Goal: Information Seeking & Learning: Learn about a topic

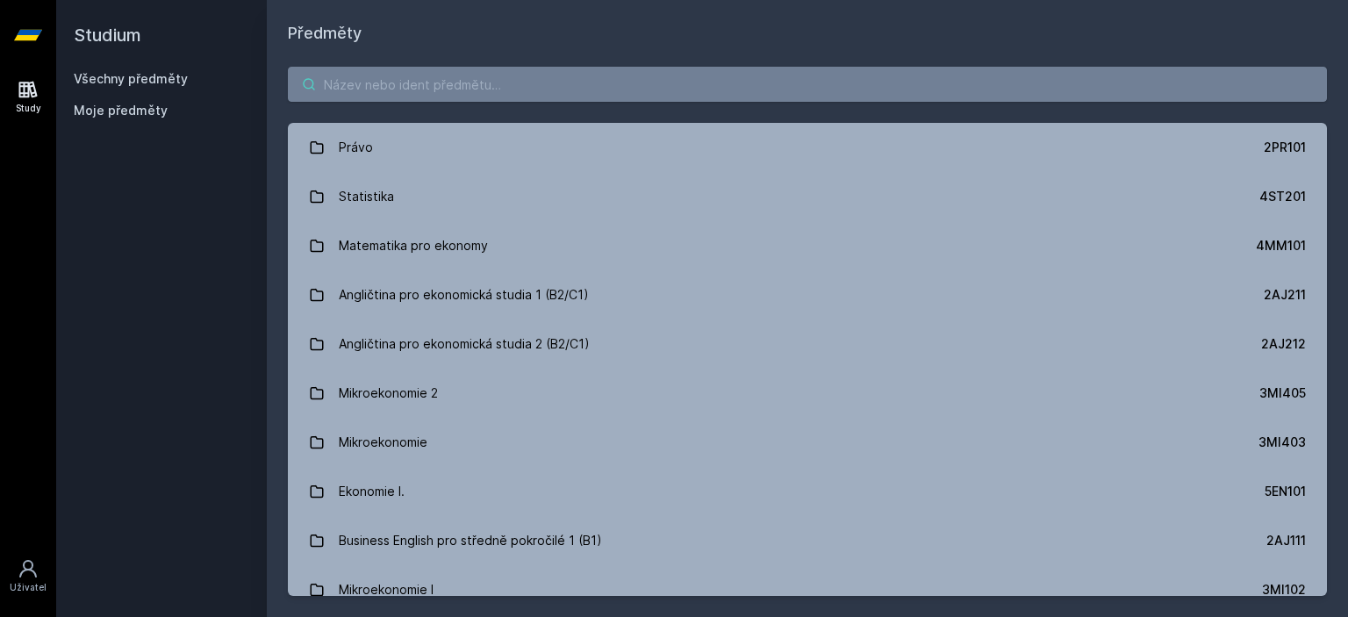
click at [569, 97] on input "search" at bounding box center [807, 84] width 1039 height 35
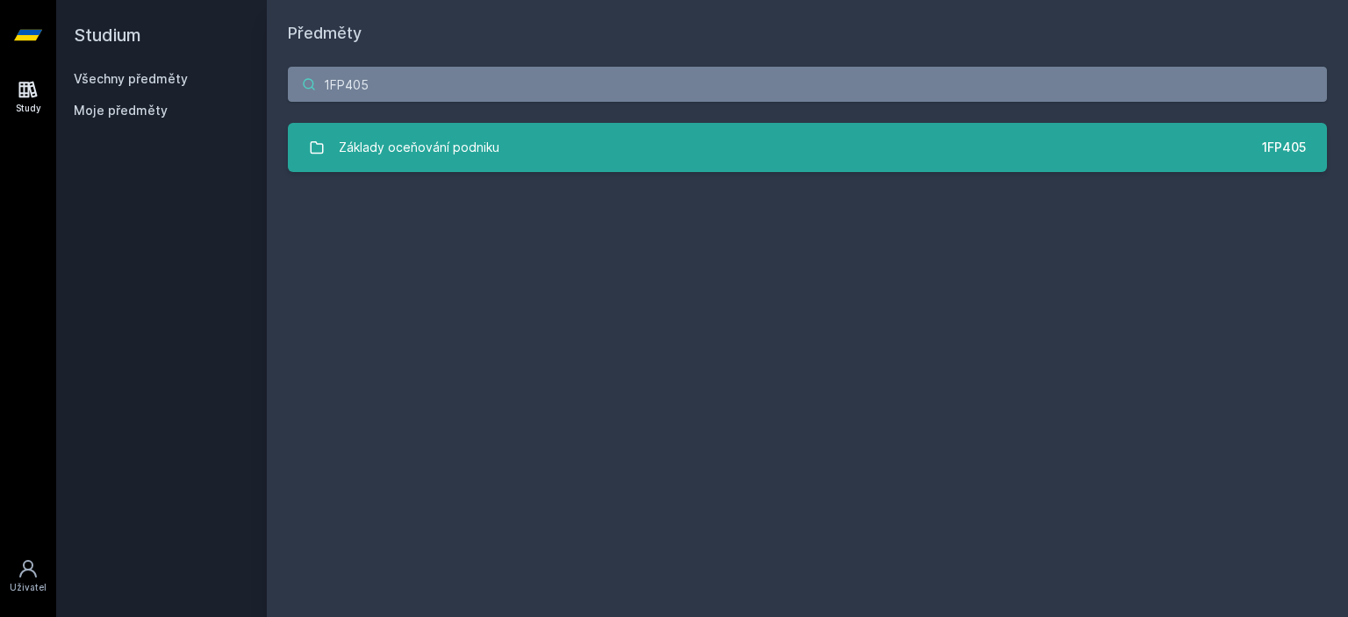
type input "1FP405"
click at [410, 143] on div "Základy oceňování podniku" at bounding box center [419, 147] width 161 height 35
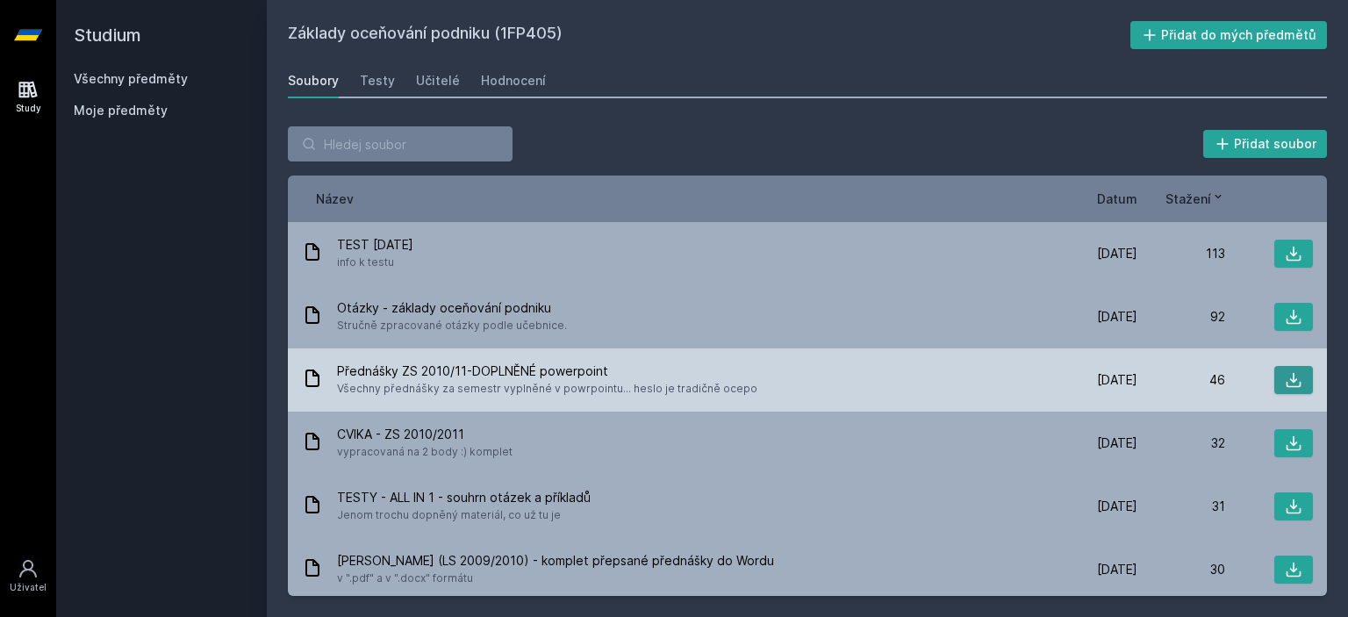
click at [1288, 383] on icon at bounding box center [1294, 380] width 18 height 18
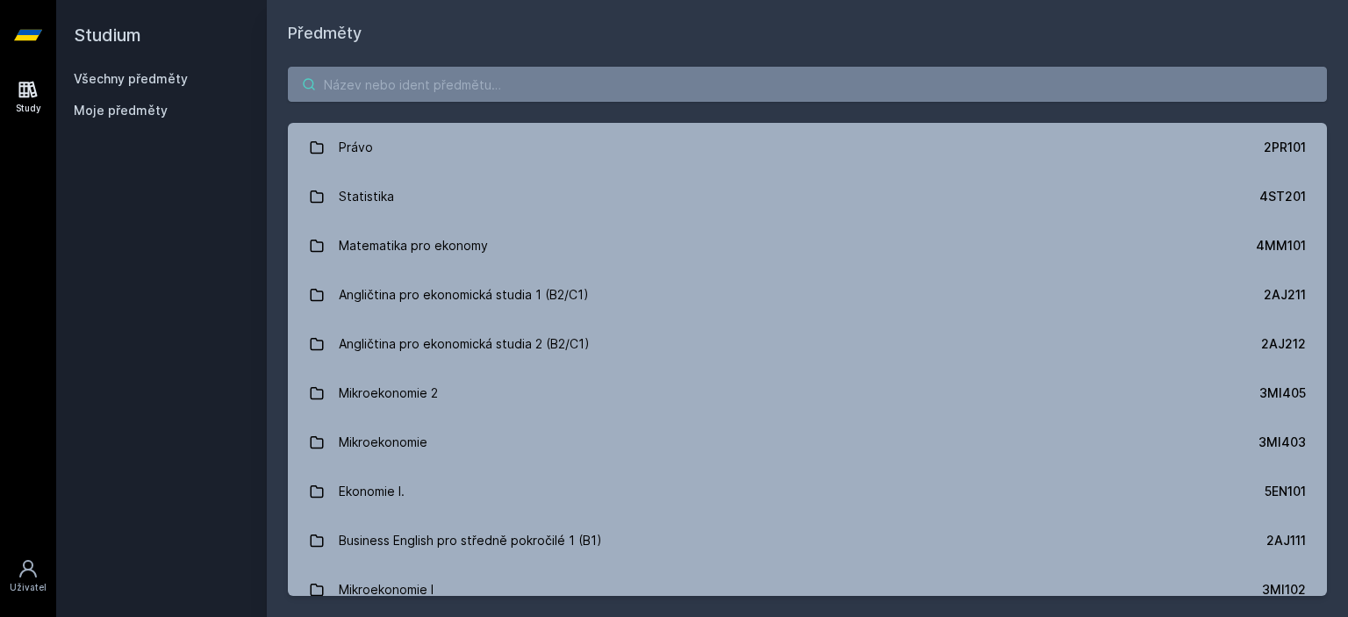
click at [348, 84] on input "search" at bounding box center [807, 84] width 1039 height 35
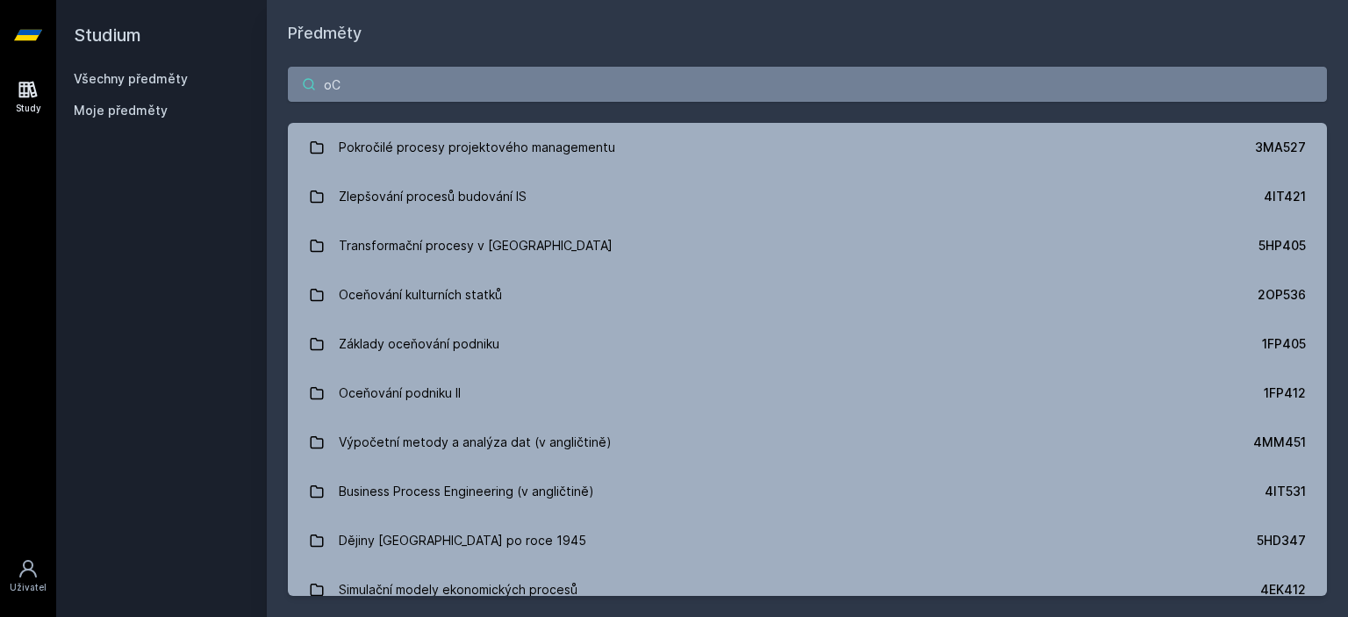
type input "o"
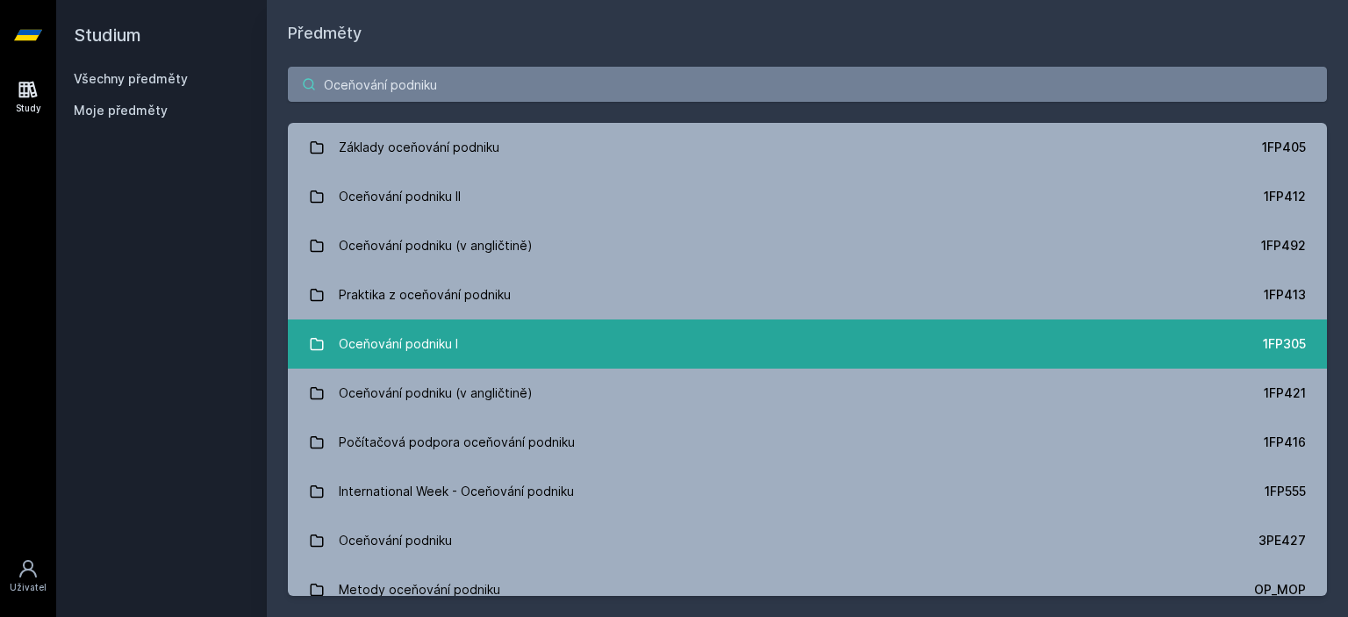
type input "Oceňování podniku"
click at [377, 324] on link "Oceňování podniku I 1FP305" at bounding box center [807, 343] width 1039 height 49
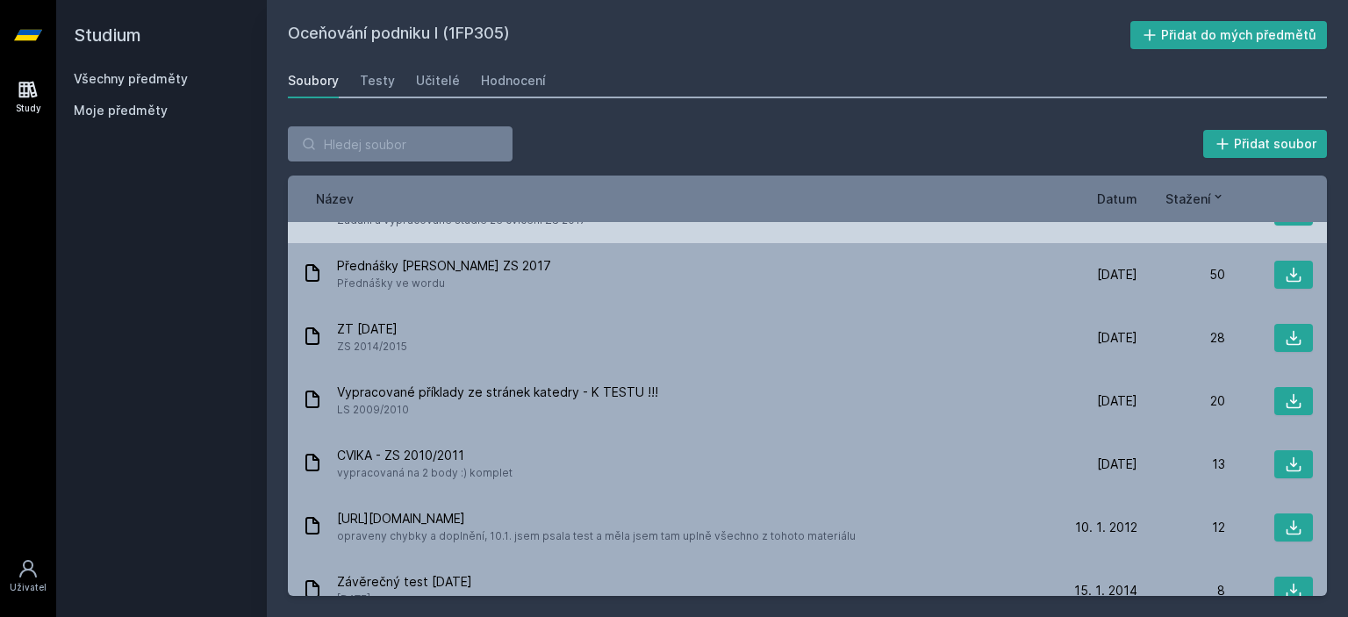
scroll to position [176, 0]
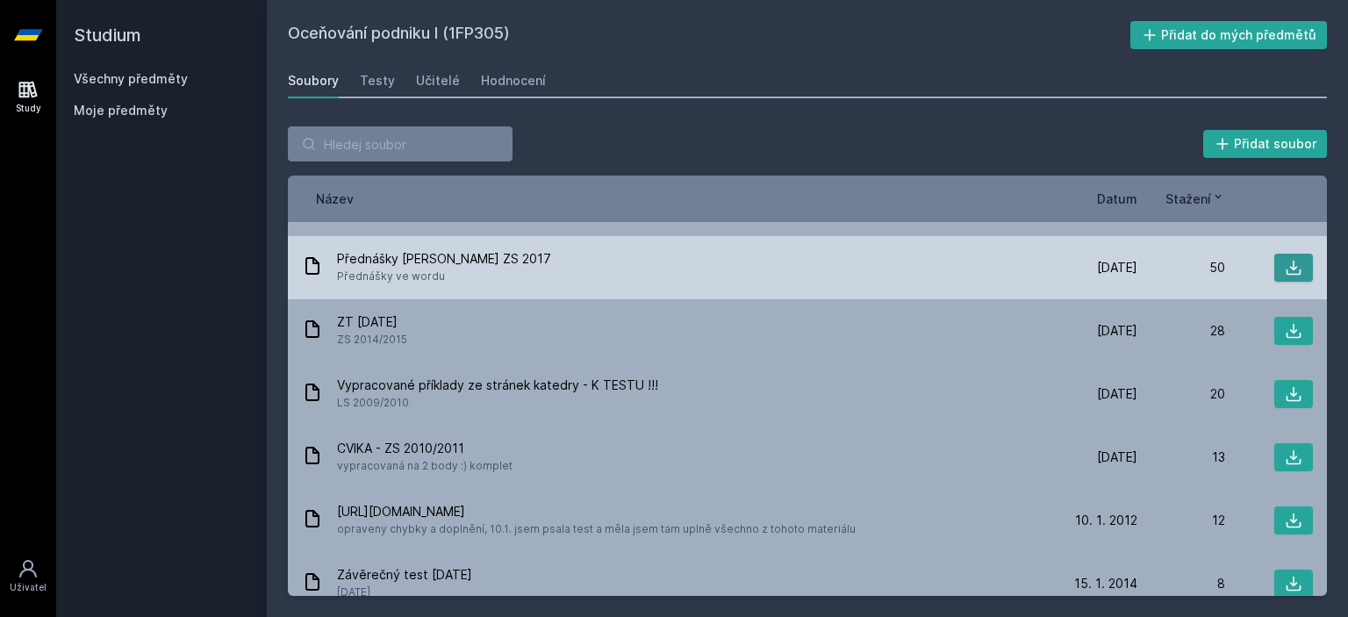
click at [1287, 266] on icon at bounding box center [1294, 268] width 15 height 15
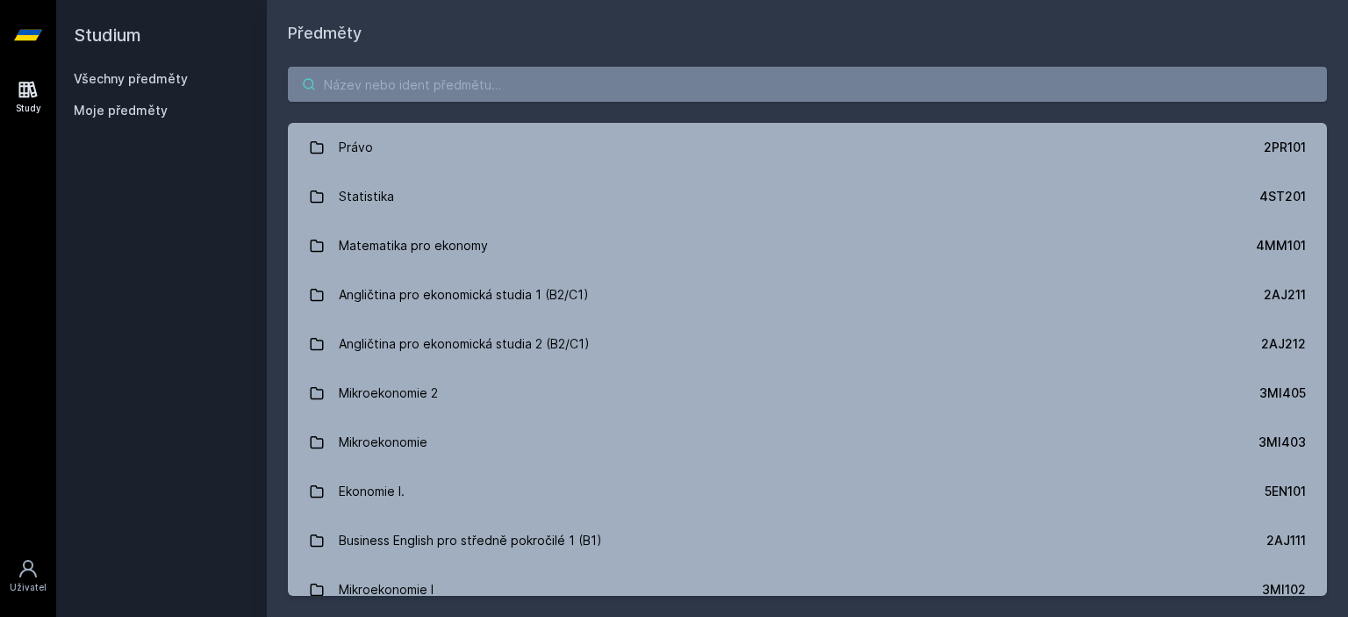
click at [487, 76] on input "search" at bounding box center [807, 84] width 1039 height 35
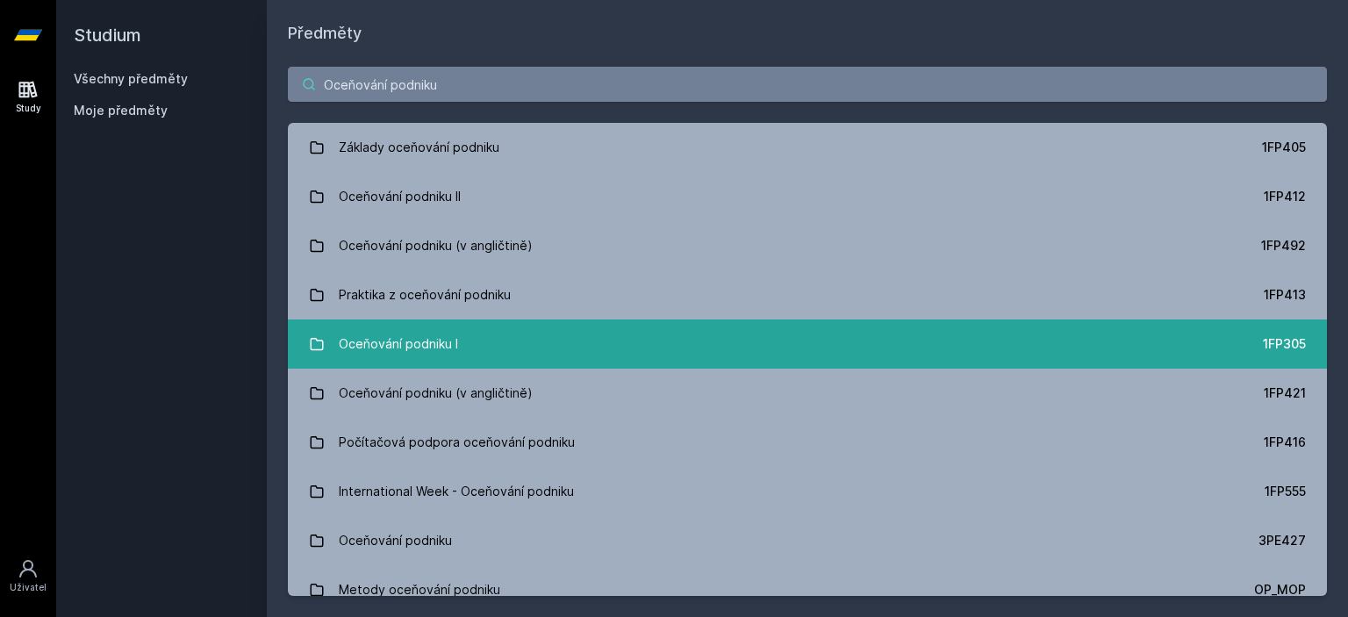
type input "Oceňování podniku"
click at [348, 334] on div "Oceňování podniku I" at bounding box center [398, 344] width 119 height 35
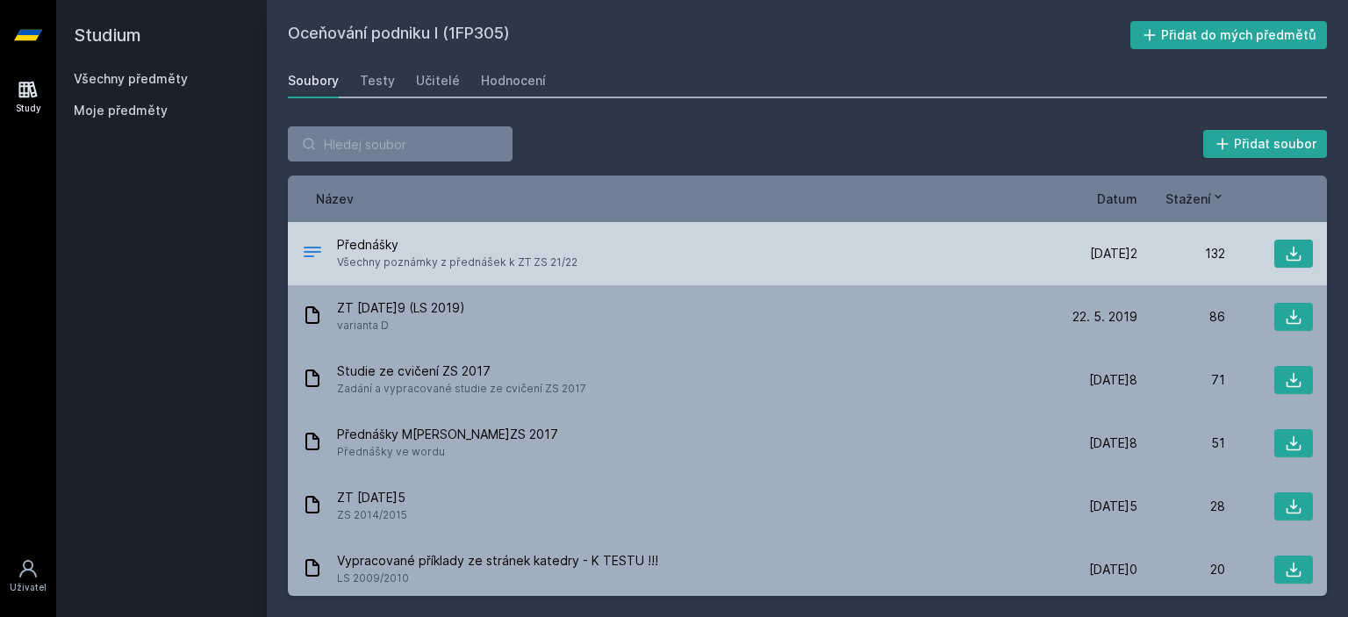
click at [472, 269] on span "Všechny poznámky z přednášek k ZT ZS 21/22" at bounding box center [457, 263] width 240 height 18
click at [1285, 260] on icon at bounding box center [1294, 254] width 18 height 18
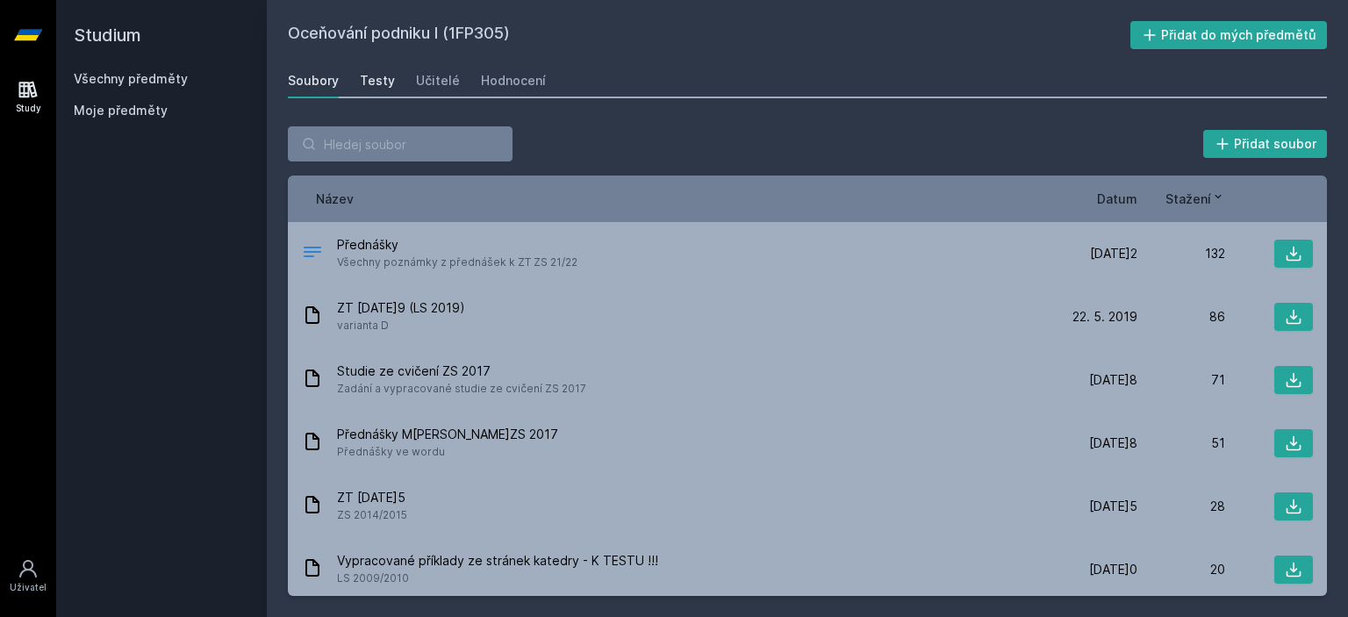
click at [387, 80] on div "Testy" at bounding box center [377, 81] width 35 height 18
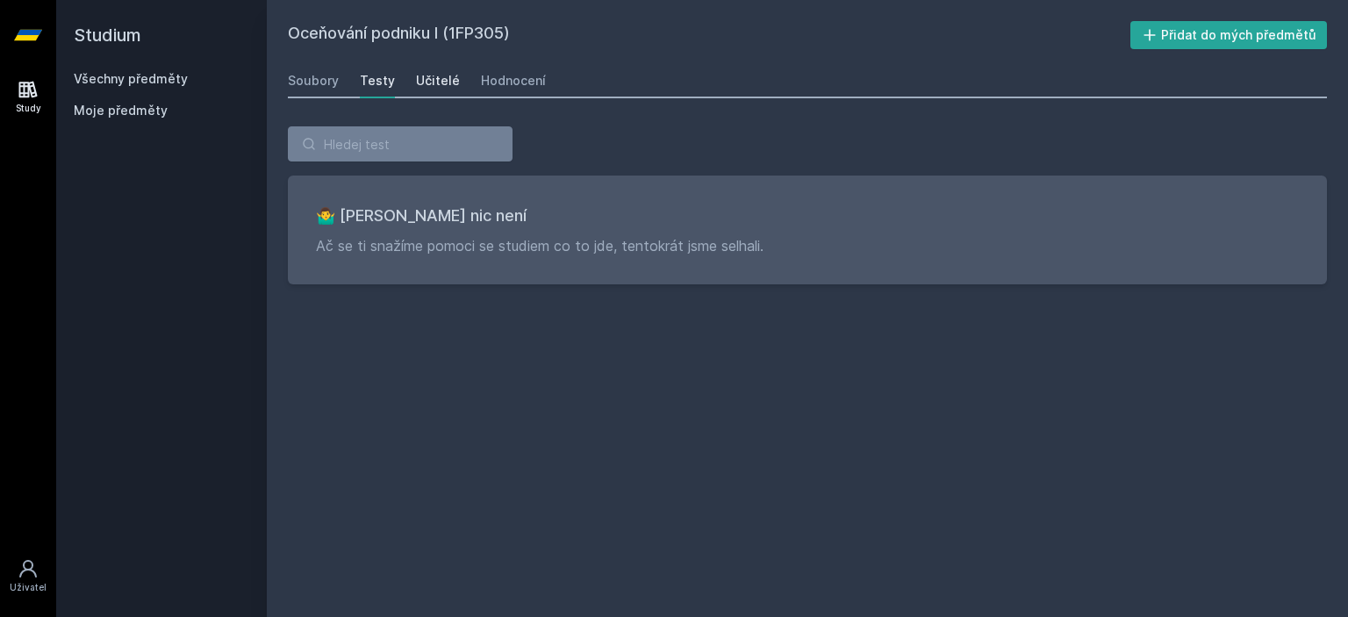
click at [416, 86] on div "Učitelé" at bounding box center [438, 81] width 44 height 18
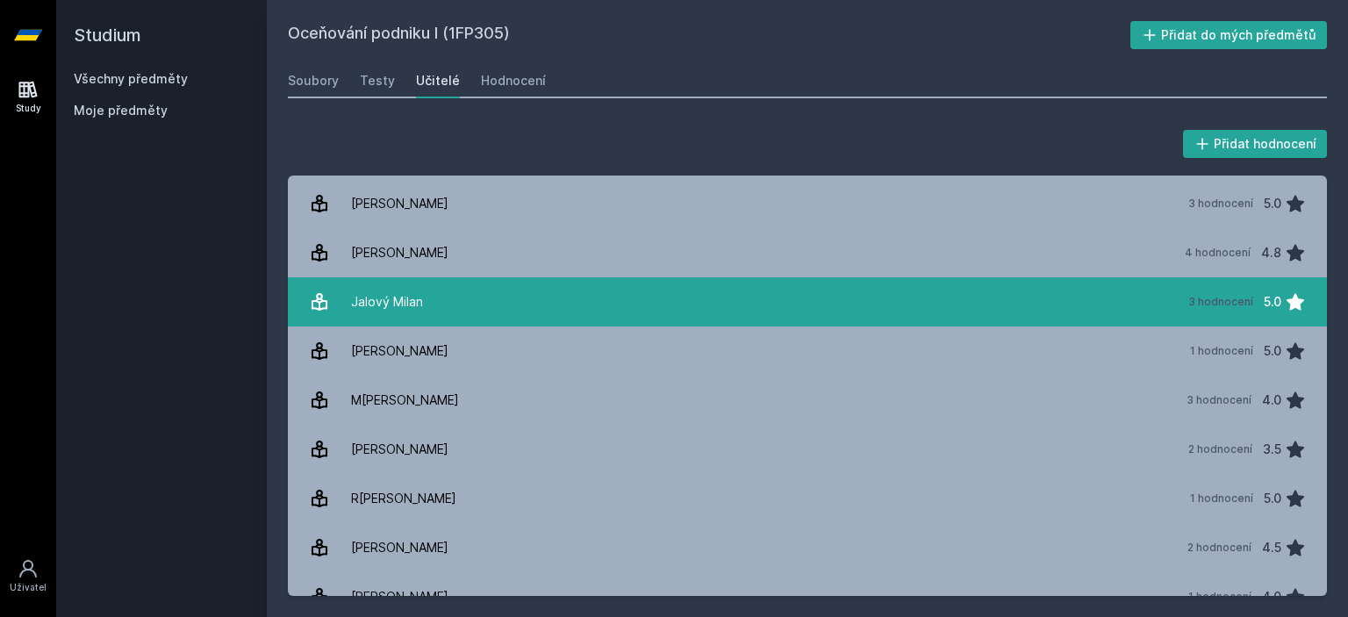
scroll to position [70, 0]
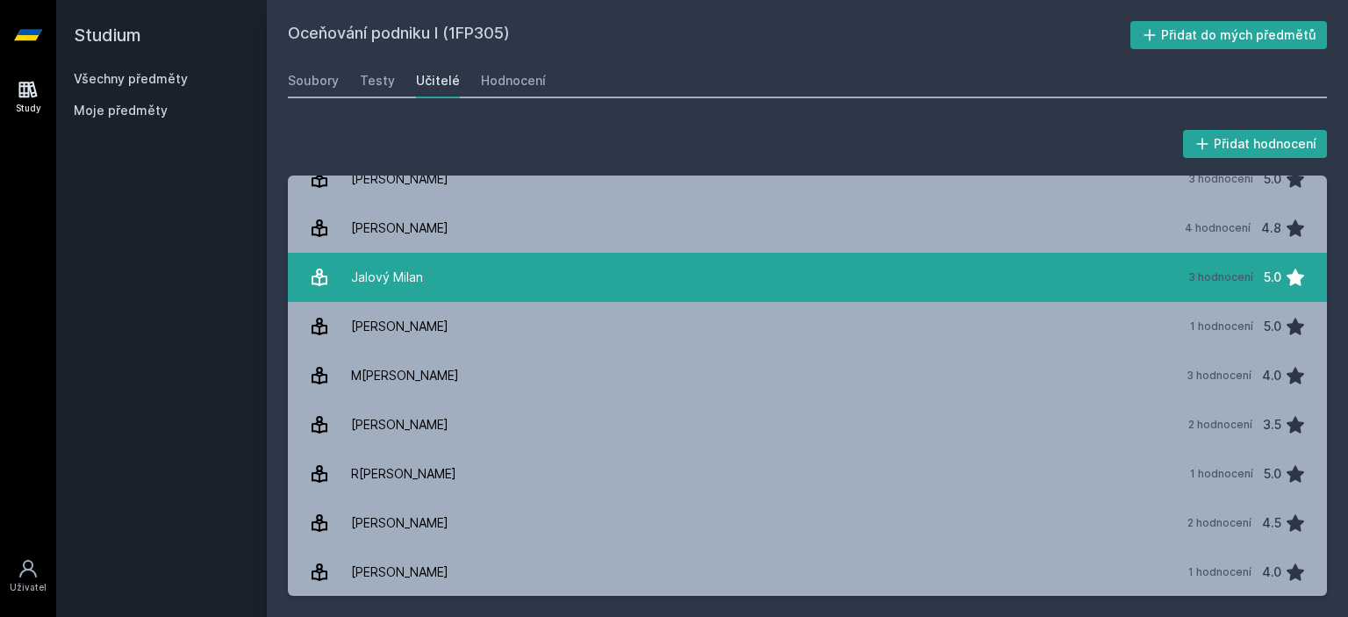
click at [576, 369] on link "M[PERSON_NAME] 3 hodnocení 4.0" at bounding box center [807, 375] width 1039 height 49
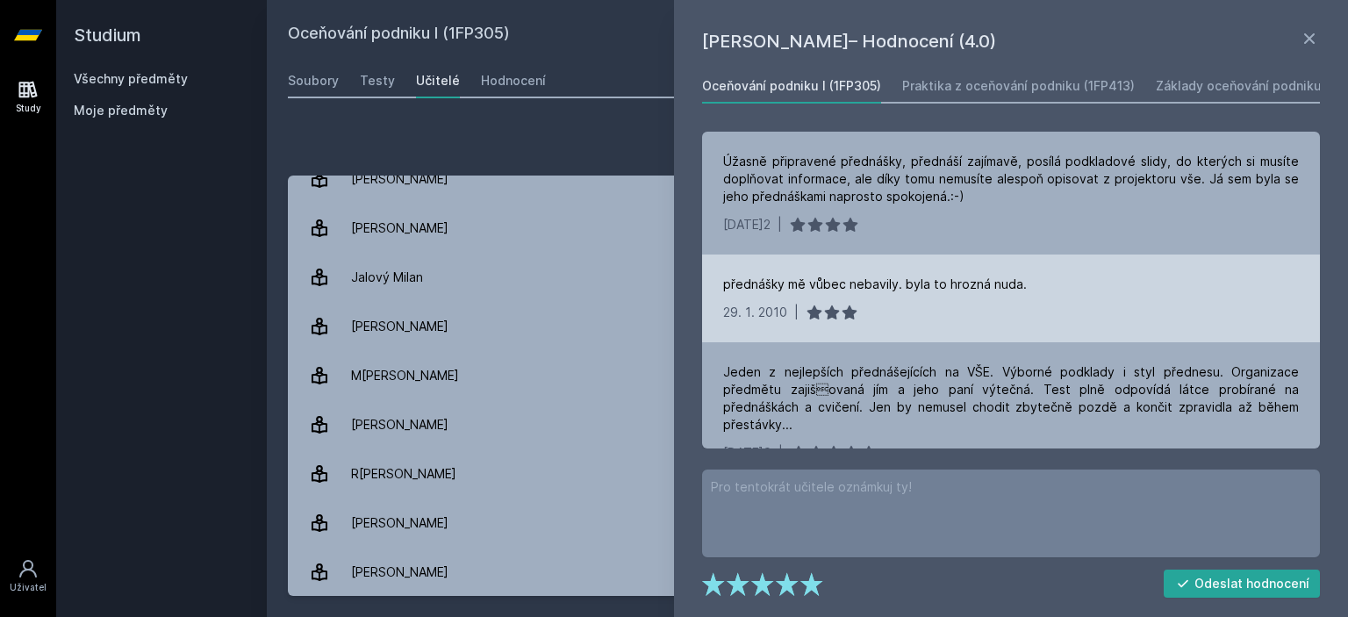
scroll to position [32, 0]
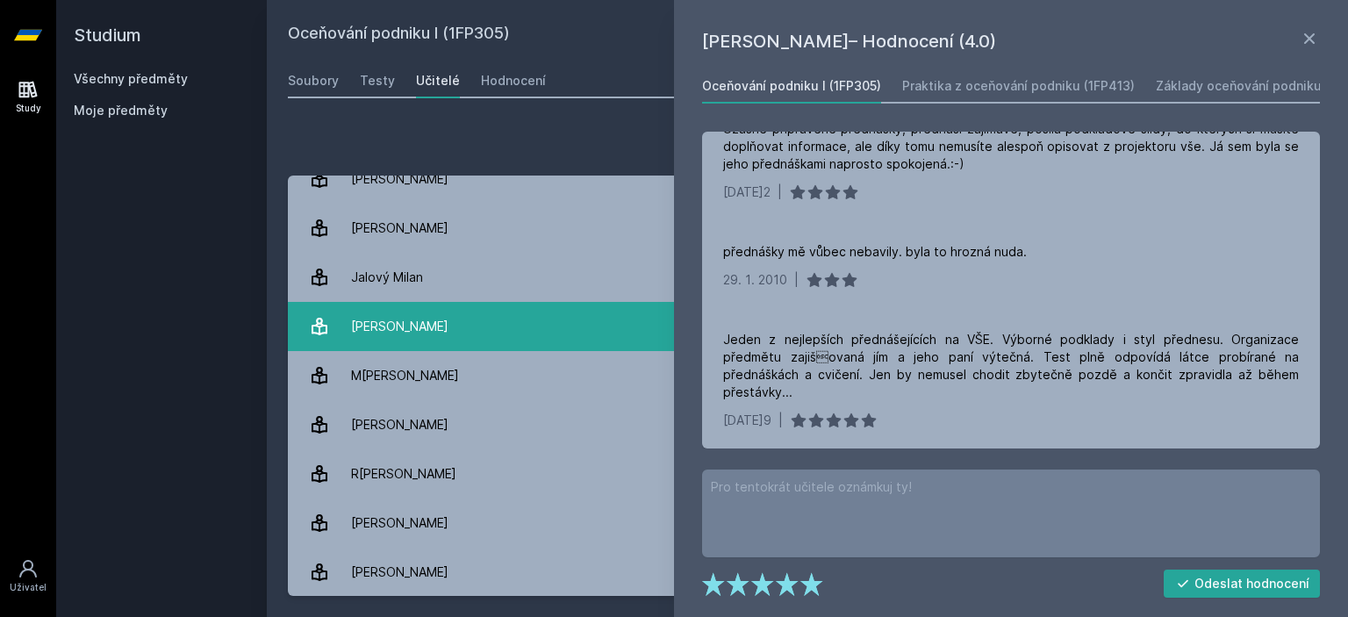
click at [614, 344] on link "Kohoutek [PERSON_NAME] 1 hodnocení 5.0" at bounding box center [807, 326] width 1039 height 49
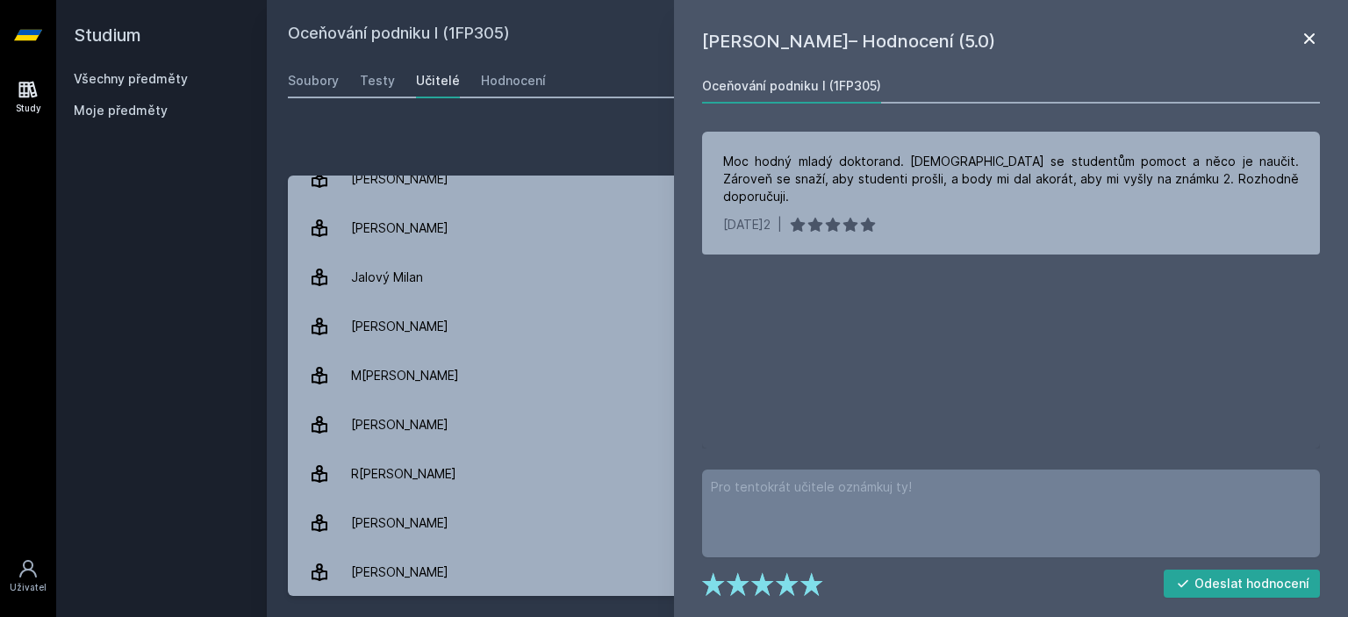
click at [1314, 31] on icon at bounding box center [1309, 38] width 21 height 21
